Goal: Information Seeking & Learning: Check status

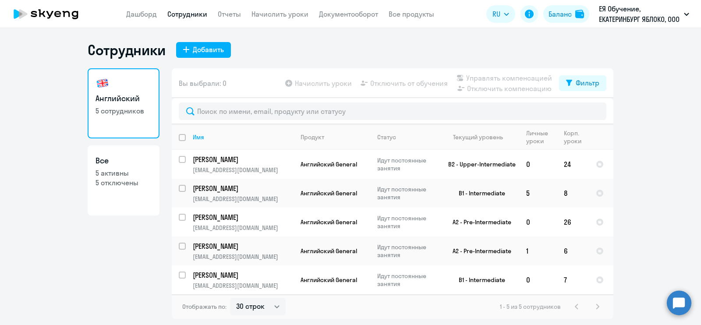
select select "30"
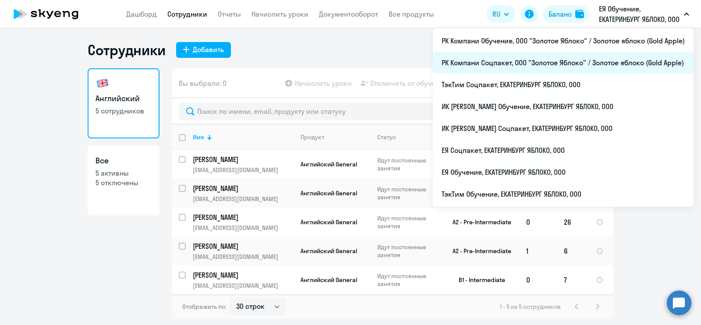
click at [535, 64] on li "РК Компани Соцпакет, ООО "Золотое Яблоко" / Золотое яблоко (Gold Apple)" at bounding box center [563, 63] width 261 height 22
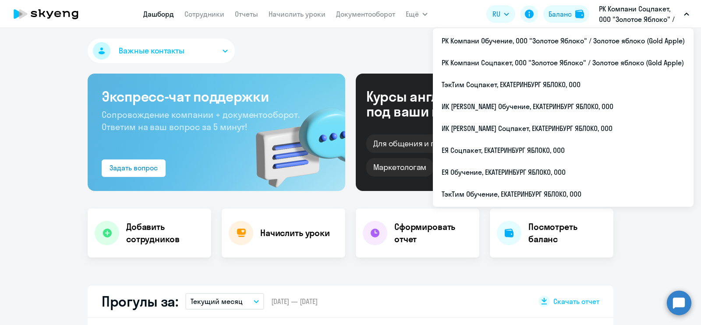
select select "30"
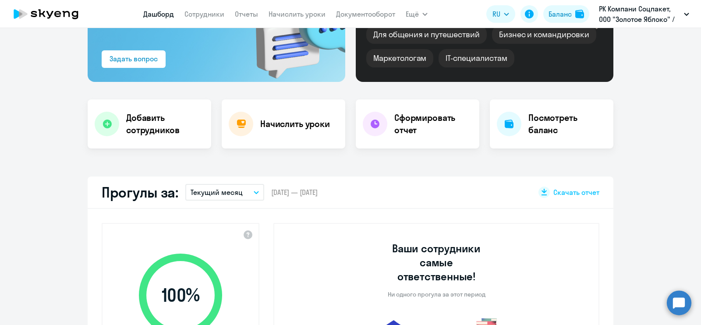
scroll to position [219, 0]
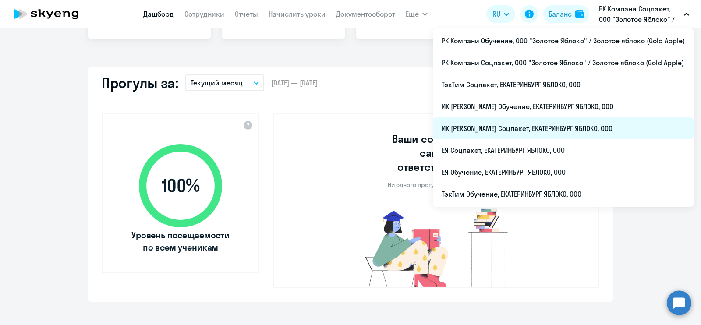
click at [587, 131] on li "ИК [PERSON_NAME] Соцпакет, ЕКАТЕРИНБУРГ ЯБЛОКО, ООО" at bounding box center [563, 128] width 261 height 22
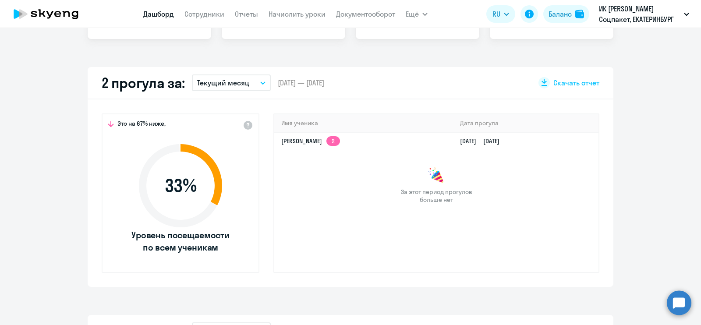
select select "30"
click at [506, 137] on link "[DATE] [DATE]" at bounding box center [483, 141] width 46 height 8
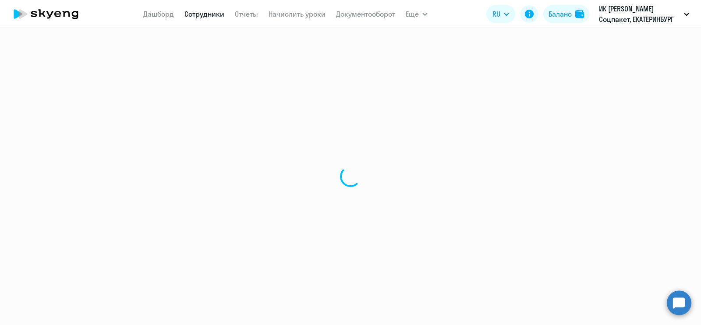
select select "english"
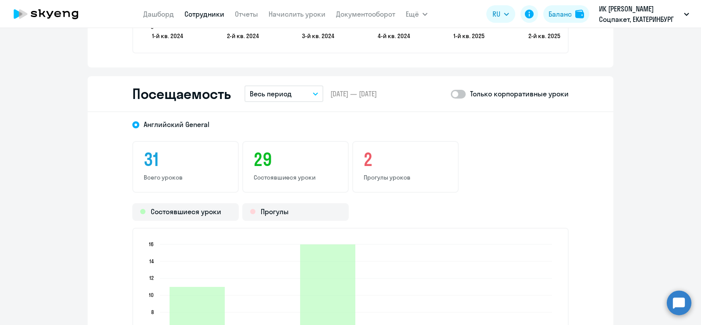
scroll to position [1150, 0]
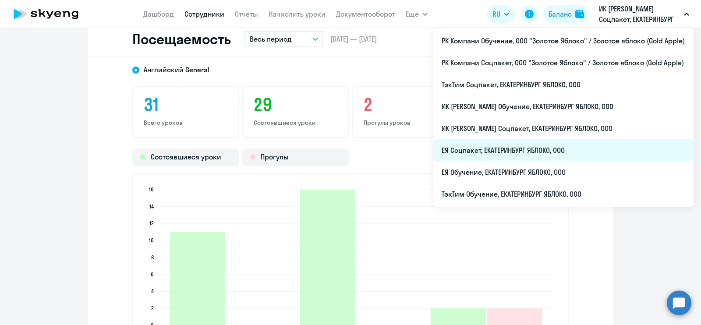
click at [570, 157] on li "ЕЯ Соцпакет, ЕКАТЕРИНБУРГ ЯБЛОКО, ООО" at bounding box center [563, 150] width 261 height 22
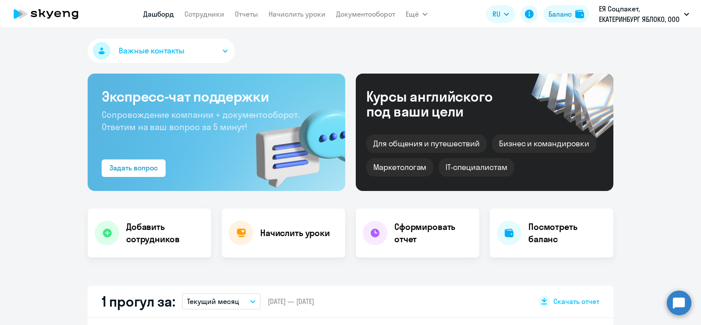
scroll to position [109, 0]
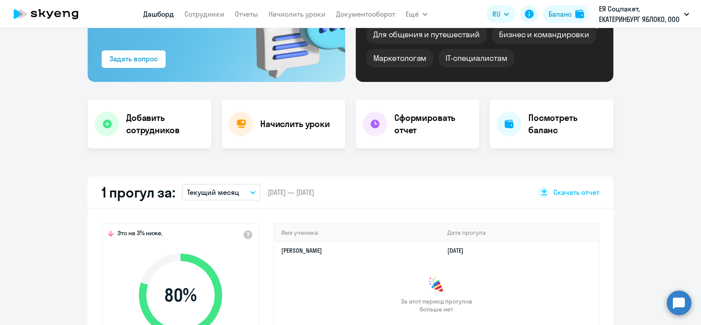
select select "30"
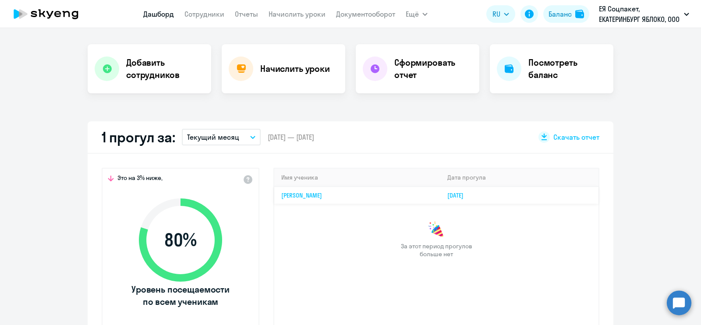
click at [470, 194] on link "[DATE]" at bounding box center [458, 195] width 23 height 8
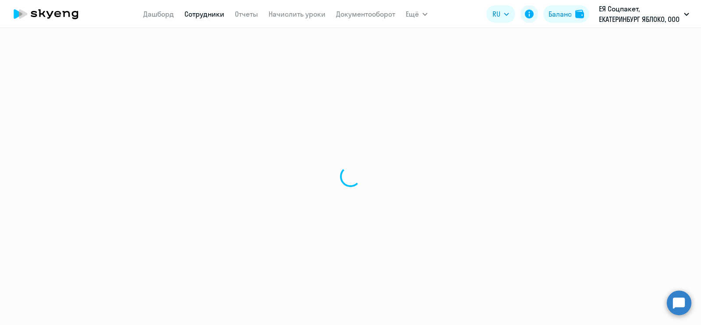
select select "english"
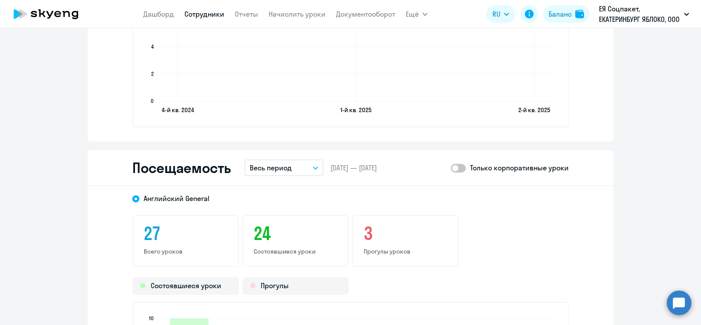
scroll to position [985, 0]
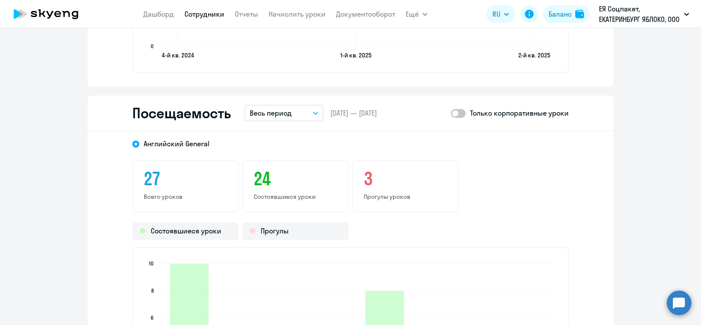
drag, startPoint x: 407, startPoint y: 197, endPoint x: 368, endPoint y: 198, distance: 38.6
click at [368, 198] on p "Прогулы уроков" at bounding box center [405, 197] width 84 height 8
click at [390, 196] on p "Прогулы уроков" at bounding box center [405, 197] width 84 height 8
click at [313, 113] on icon "button" at bounding box center [315, 113] width 5 height 3
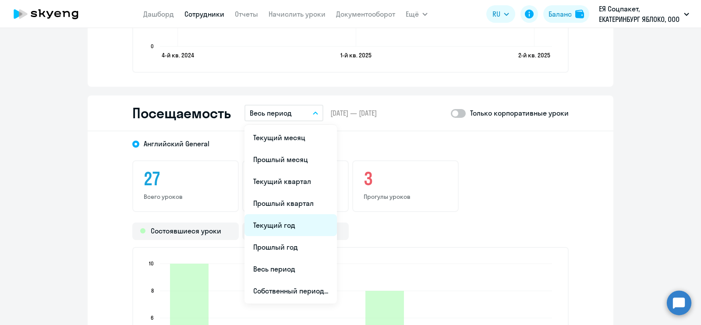
click at [298, 224] on li "Текущий год" at bounding box center [290, 225] width 92 height 22
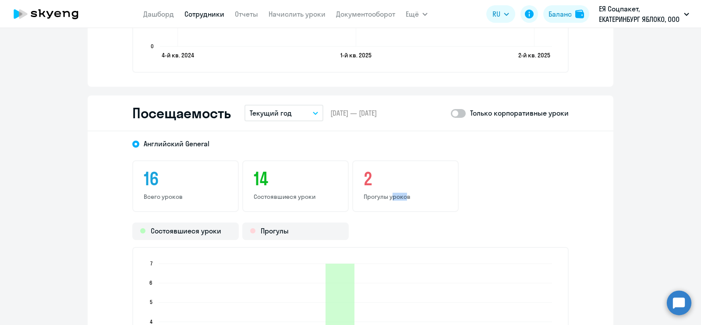
drag, startPoint x: 397, startPoint y: 194, endPoint x: 385, endPoint y: 198, distance: 13.0
click at [385, 198] on p "Прогулы уроков" at bounding box center [405, 197] width 84 height 8
click at [404, 197] on p "Прогулы уроков" at bounding box center [405, 197] width 84 height 8
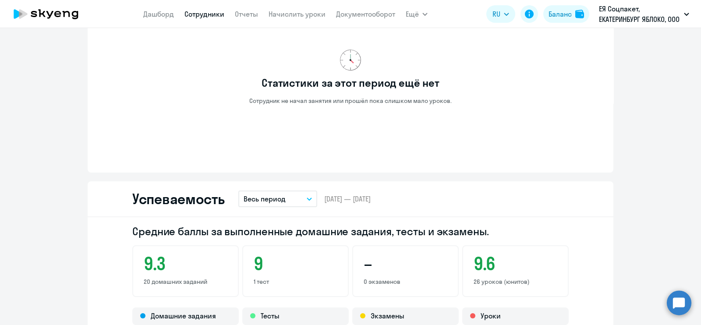
scroll to position [274, 0]
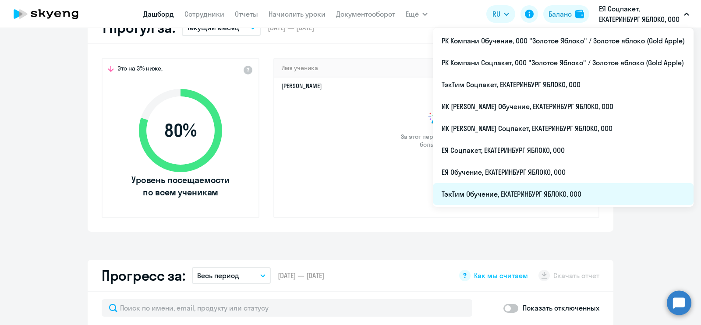
select select "30"
click at [541, 195] on li "ТэкТим Обучение, ЕКАТЕРИНБУРГ ЯБЛОКО, ООО" at bounding box center [563, 194] width 261 height 22
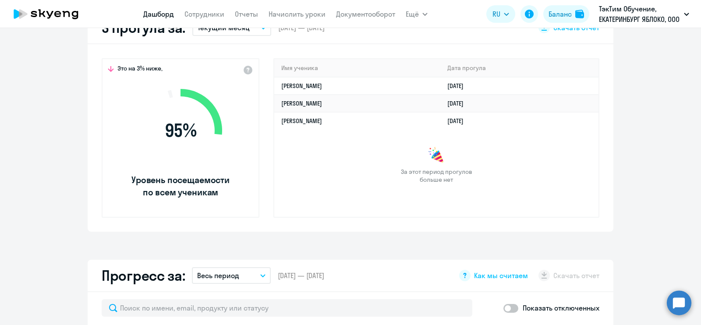
scroll to position [219, 0]
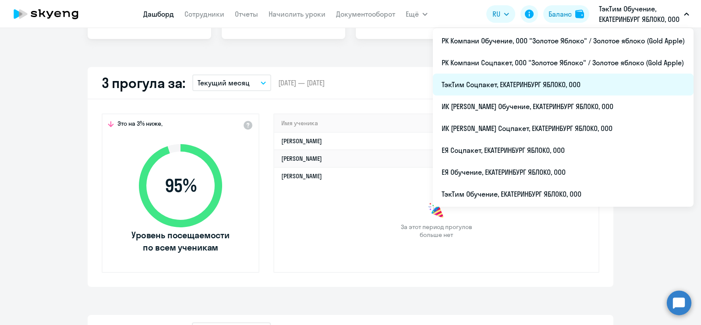
select select "30"
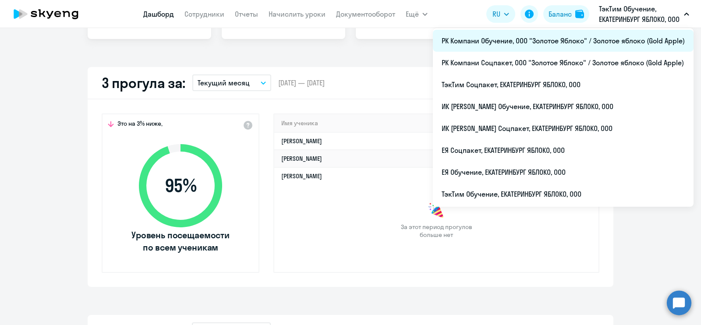
click at [606, 40] on li "РК Компани Обучение, ООО "Золотое Яблоко" / Золотое яблоко (Gold Apple)" at bounding box center [563, 41] width 261 height 22
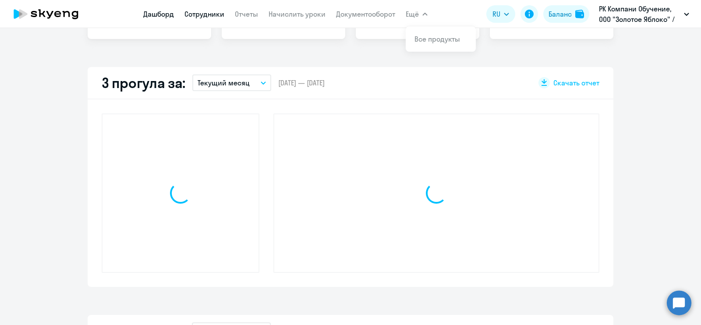
click at [215, 14] on link "Сотрудники" at bounding box center [204, 14] width 40 height 9
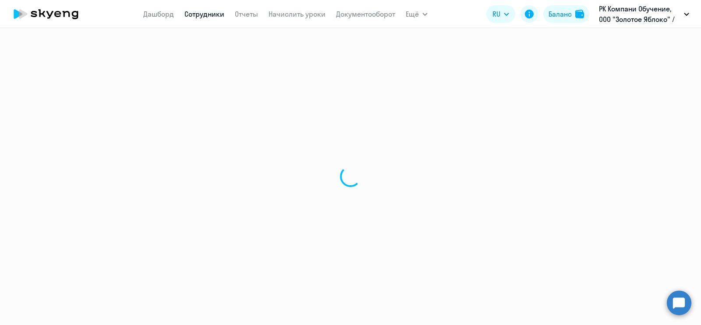
select select "30"
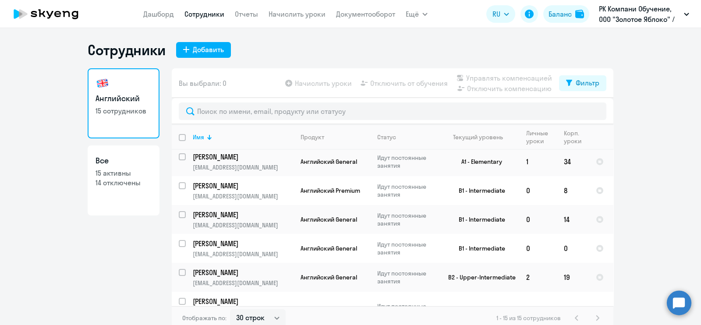
scroll to position [338, 0]
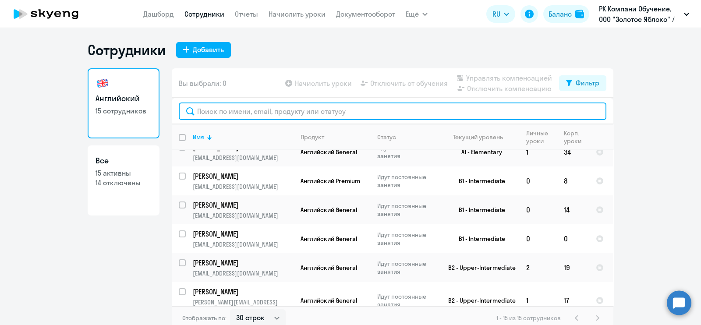
click at [342, 116] on input "text" at bounding box center [392, 111] width 427 height 18
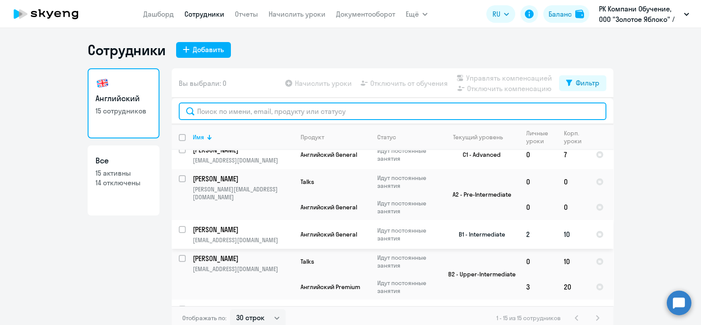
scroll to position [0, 0]
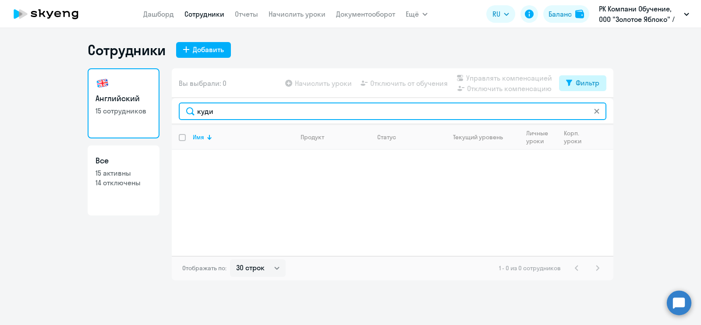
type input "куди"
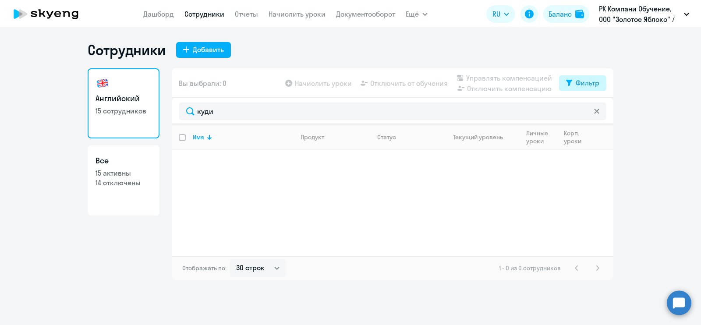
click at [575, 83] on button "Фильтр" at bounding box center [582, 83] width 47 height 16
click at [589, 108] on span at bounding box center [591, 111] width 15 height 9
click at [584, 111] on input "checkbox" at bounding box center [584, 111] width 0 height 0
checkbox input "true"
click at [497, 243] on div "Имя Продукт Статус Текущий уровень Личные уроки Корп. уроки" at bounding box center [392, 189] width 441 height 131
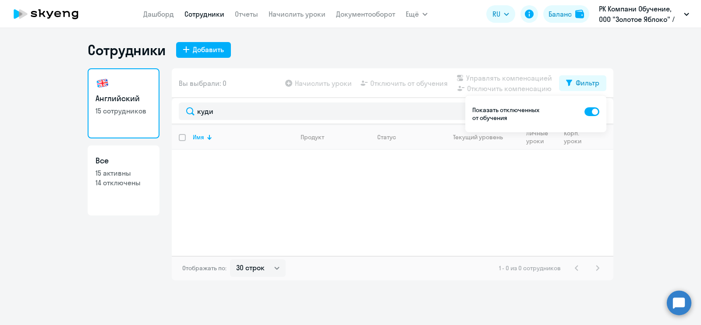
click at [576, 226] on div "Имя Продукт Статус Текущий уровень Личные уроки Корп. уроки" at bounding box center [392, 189] width 441 height 131
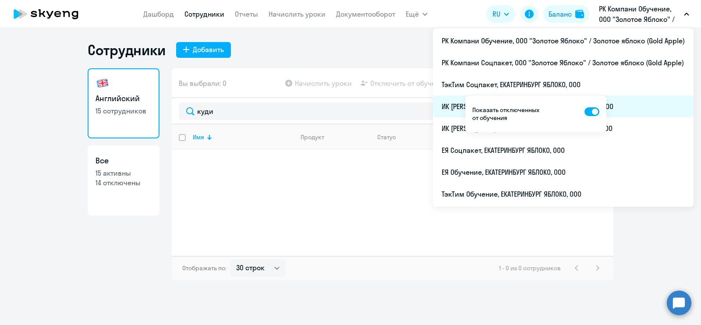
click at [447, 108] on li "ИК [PERSON_NAME] Обучение, ЕКАТЕРИНБУРГ ЯБЛОКО, ООО" at bounding box center [563, 106] width 261 height 22
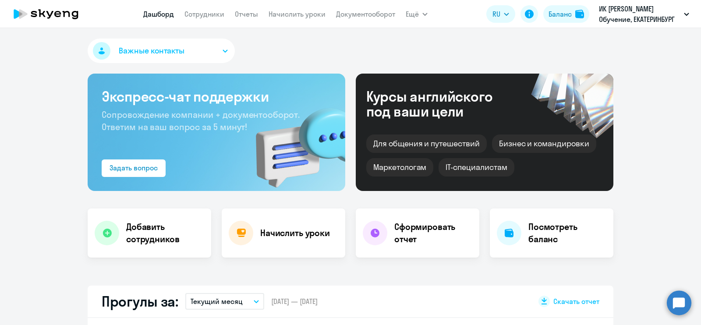
select select "30"
click at [212, 13] on link "Сотрудники" at bounding box center [204, 14] width 40 height 9
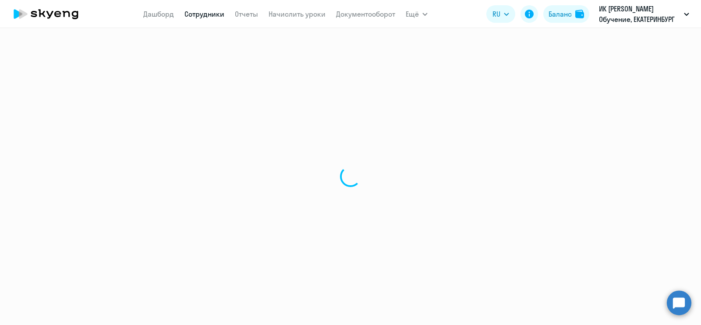
select select "30"
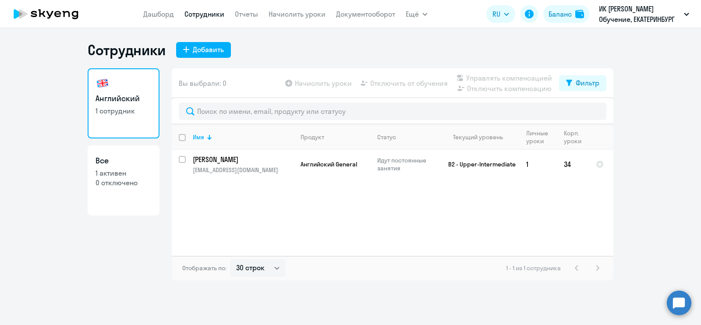
click at [300, 237] on div "Имя Продукт Статус Текущий уровень Личные уроки Корп. уроки [PERSON_NAME] [PERS…" at bounding box center [392, 189] width 441 height 131
click at [582, 82] on div "Фильтр" at bounding box center [587, 83] width 24 height 11
click at [593, 113] on span at bounding box center [591, 111] width 15 height 9
click at [584, 111] on input "checkbox" at bounding box center [584, 111] width 0 height 0
click at [588, 113] on span at bounding box center [591, 111] width 15 height 9
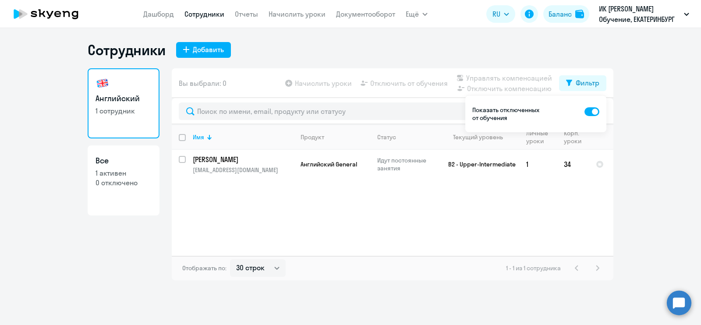
click at [584, 111] on input "checkbox" at bounding box center [584, 111] width 0 height 0
checkbox input "false"
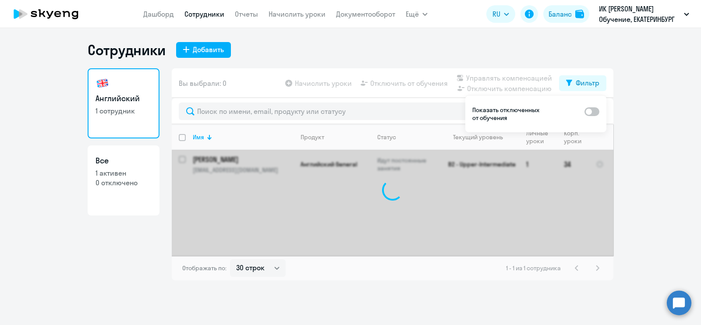
click at [647, 169] on ng-component "Сотрудники Добавить Английский 1 сотрудник Все 1 активен 0 отключено Вы выбрали…" at bounding box center [350, 160] width 701 height 239
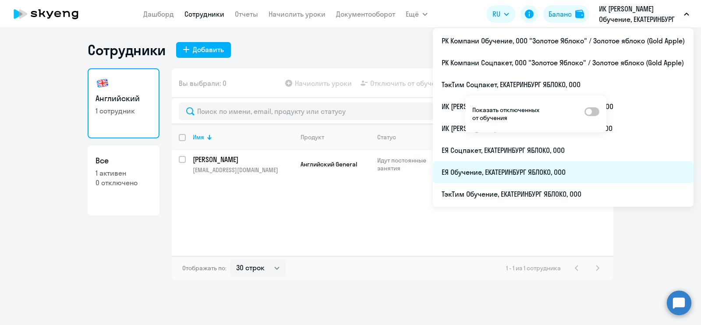
click at [620, 172] on li "ЕЯ Обучение, ЕКАТЕРИНБУРГ ЯБЛОКО, ООО" at bounding box center [563, 172] width 261 height 22
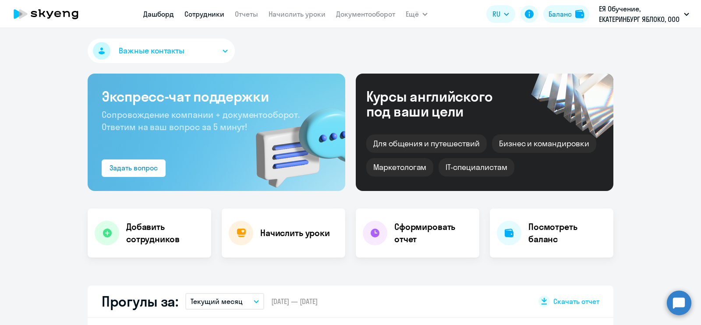
click at [208, 14] on link "Сотрудники" at bounding box center [204, 14] width 40 height 9
select select "30"
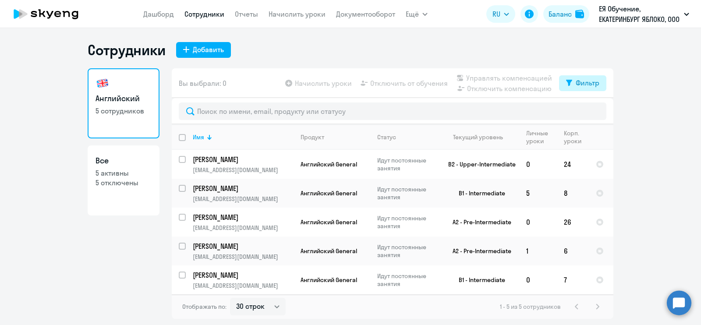
click at [574, 86] on button "Фильтр" at bounding box center [582, 83] width 47 height 16
click at [587, 112] on span at bounding box center [591, 111] width 15 height 9
click at [584, 111] on input "checkbox" at bounding box center [584, 111] width 0 height 0
checkbox input "true"
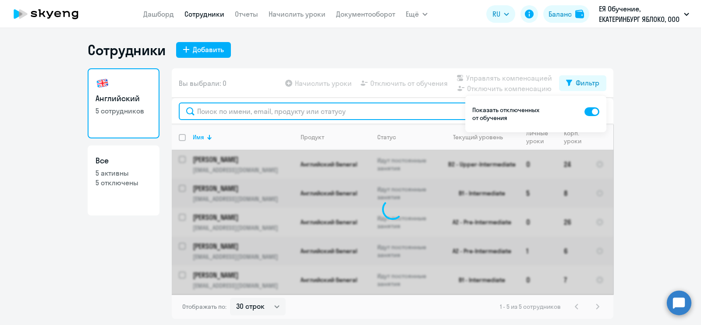
click at [293, 106] on input "text" at bounding box center [392, 111] width 427 height 18
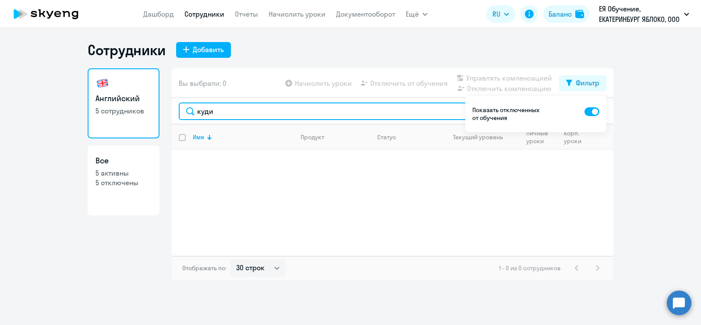
type input "куди"
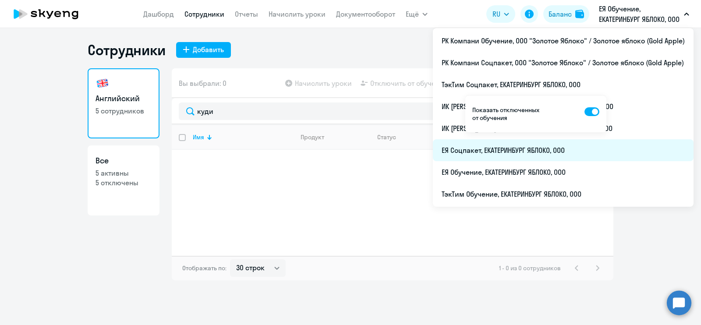
click at [611, 141] on li "ЕЯ Соцпакет, ЕКАТЕРИНБУРГ ЯБЛОКО, ООО" at bounding box center [563, 150] width 261 height 22
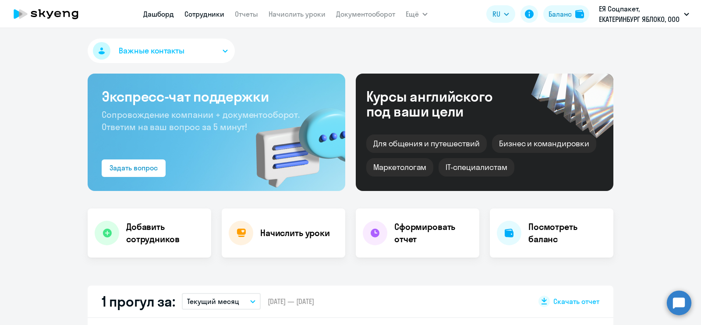
click at [218, 15] on link "Сотрудники" at bounding box center [204, 14] width 40 height 9
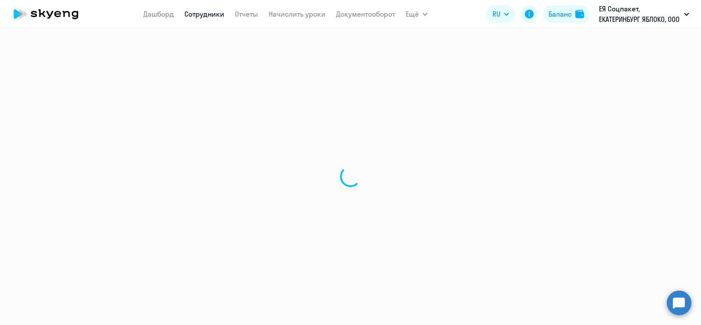
select select "30"
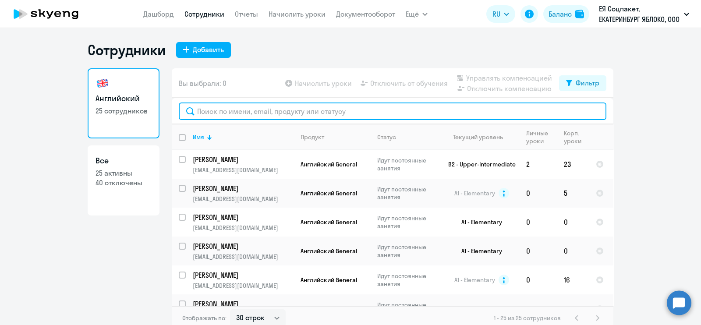
click at [287, 104] on input "text" at bounding box center [392, 111] width 427 height 18
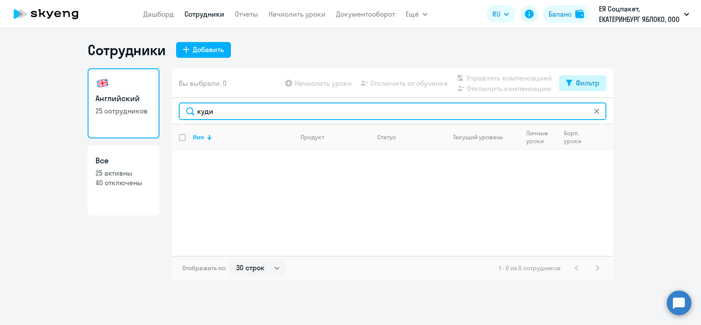
type input "куди"
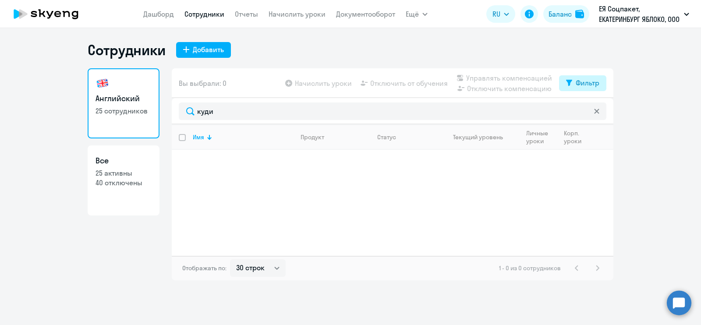
click at [581, 87] on div "Фильтр" at bounding box center [587, 83] width 24 height 11
click at [595, 113] on span at bounding box center [591, 111] width 15 height 9
click at [584, 111] on input "checkbox" at bounding box center [584, 111] width 0 height 0
checkbox input "true"
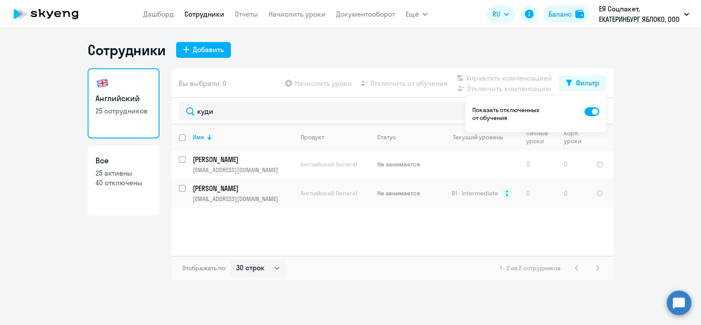
click at [639, 199] on ng-component "Сотрудники Добавить Английский 25 сотрудников Все 25 активны 40 отключены Вы вы…" at bounding box center [350, 160] width 701 height 239
click at [359, 236] on div "Имя Продукт Статус Текущий уровень Личные уроки Корп. уроки [PERSON_NAME] [PERS…" at bounding box center [392, 189] width 441 height 131
click at [378, 227] on div "Имя Продукт Статус Текущий уровень Личные уроки Корп. уроки [PERSON_NAME] [PERS…" at bounding box center [392, 189] width 441 height 131
click at [373, 233] on div "Имя Продукт Статус Текущий уровень Личные уроки Корп. уроки [PERSON_NAME] [PERS…" at bounding box center [392, 189] width 441 height 131
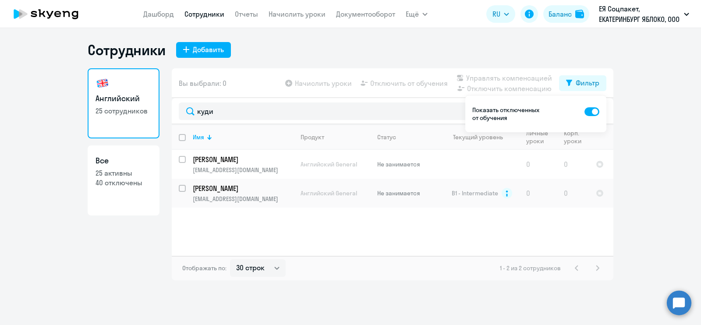
click at [366, 235] on div "Имя Продукт Статус Текущий уровень Личные уроки Корп. уроки [PERSON_NAME] [PERS…" at bounding box center [392, 189] width 441 height 131
click at [368, 159] on td "Английский General" at bounding box center [331, 164] width 77 height 29
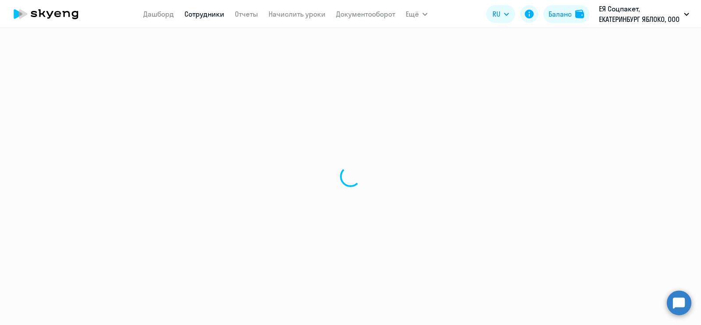
select select "english"
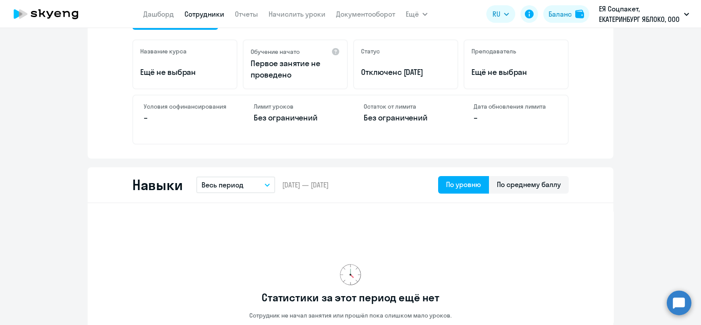
scroll to position [109, 0]
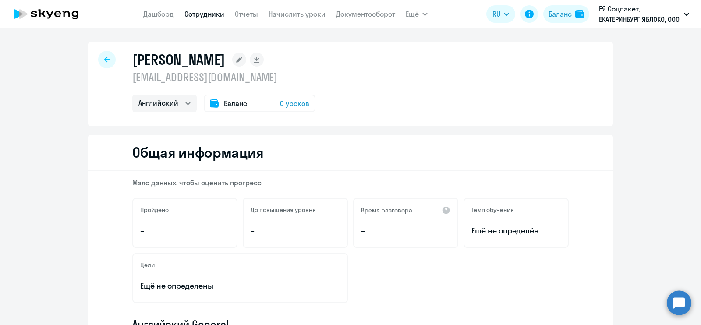
select select "30"
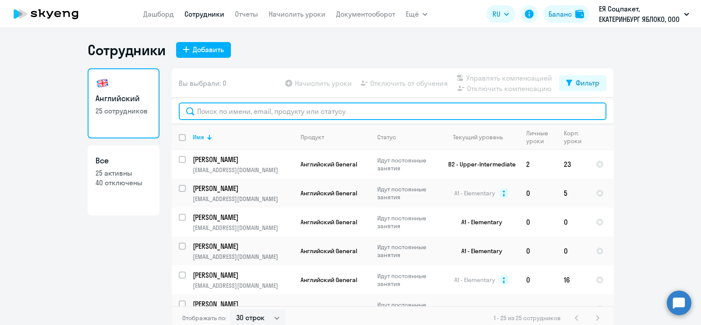
click at [413, 114] on input "text" at bounding box center [392, 111] width 427 height 18
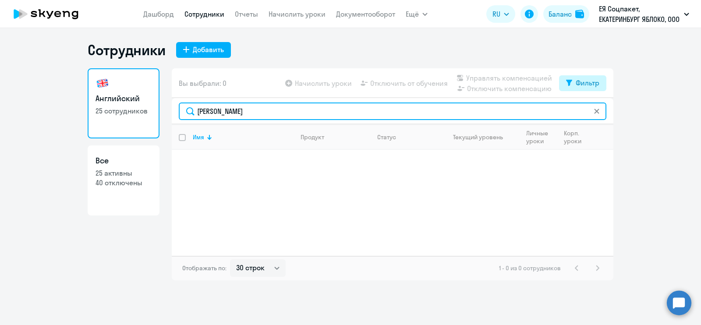
type input "[PERSON_NAME]"
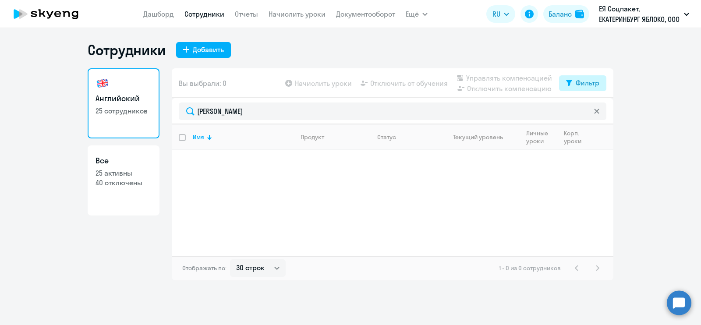
click at [580, 78] on div "Фильтр" at bounding box center [587, 83] width 24 height 11
click at [593, 109] on span at bounding box center [591, 111] width 15 height 9
click at [584, 111] on input "checkbox" at bounding box center [584, 111] width 0 height 0
checkbox input "true"
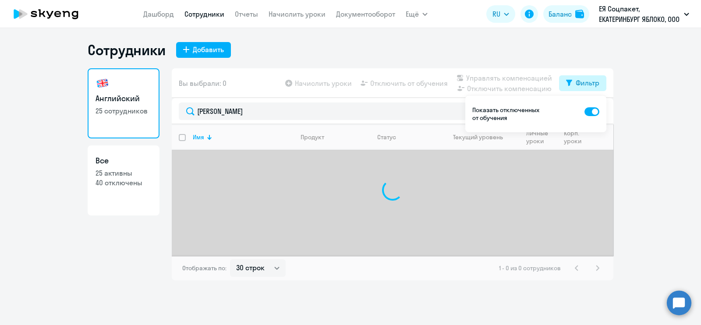
click at [588, 78] on div "Фильтр" at bounding box center [587, 83] width 24 height 11
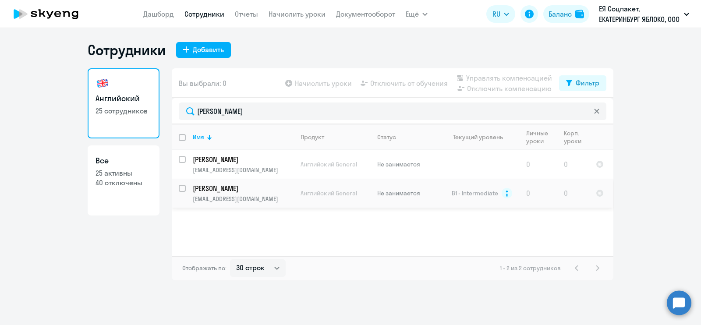
click at [471, 194] on span "B1 - Intermediate" at bounding box center [475, 193] width 46 height 8
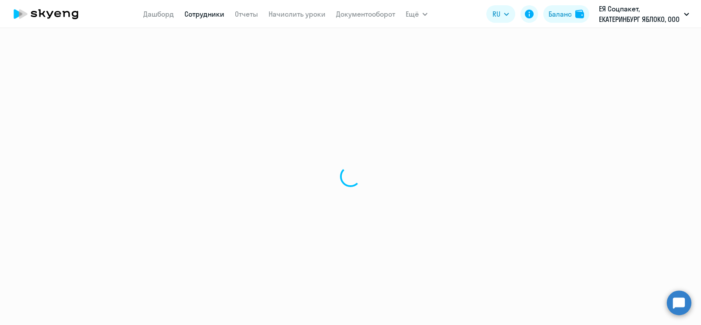
select select "english"
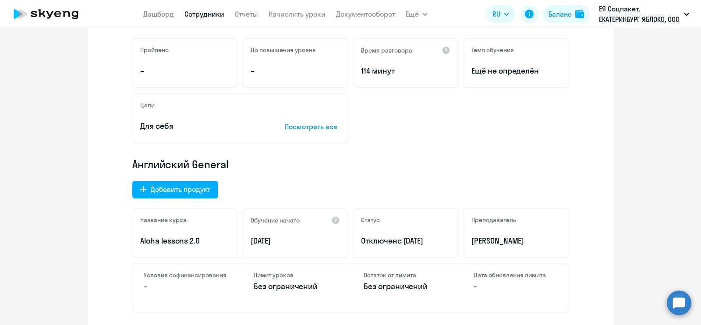
scroll to position [219, 0]
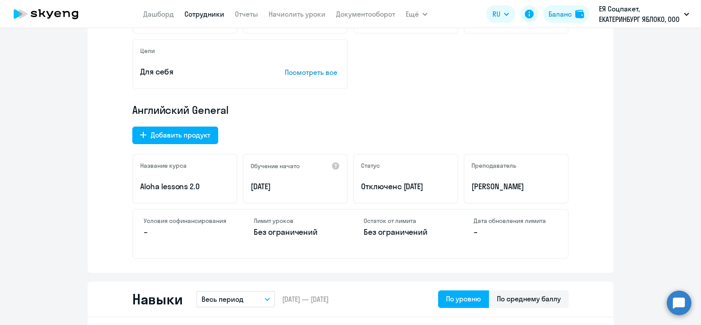
drag, startPoint x: 359, startPoint y: 186, endPoint x: 436, endPoint y: 186, distance: 77.1
click at [436, 186] on p "Отключен с [DATE]" at bounding box center [405, 186] width 89 height 11
click at [569, 187] on div "Последний урок пройден по курсу • B1 - Intermediate Пройдено – До повышения уро…" at bounding box center [351, 112] width 526 height 321
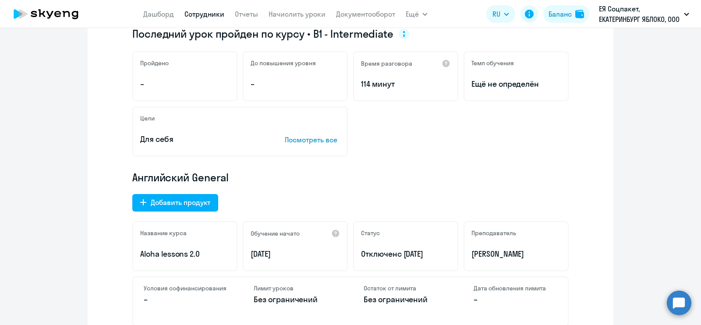
scroll to position [0, 0]
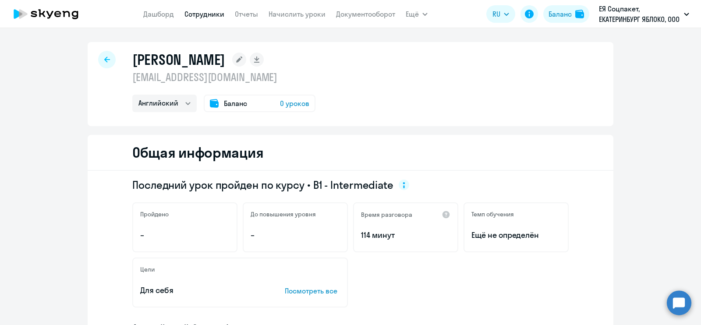
drag, startPoint x: 201, startPoint y: 61, endPoint x: 135, endPoint y: 56, distance: 66.3
click at [135, 56] on h1 "[PERSON_NAME]" at bounding box center [178, 60] width 93 height 18
click at [179, 64] on h1 "[PERSON_NAME]" at bounding box center [178, 60] width 93 height 18
